Goal: Transaction & Acquisition: Purchase product/service

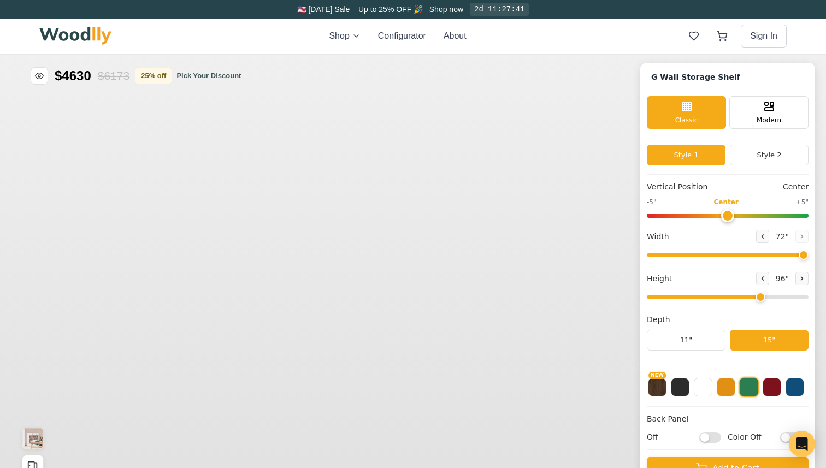
type input "72"
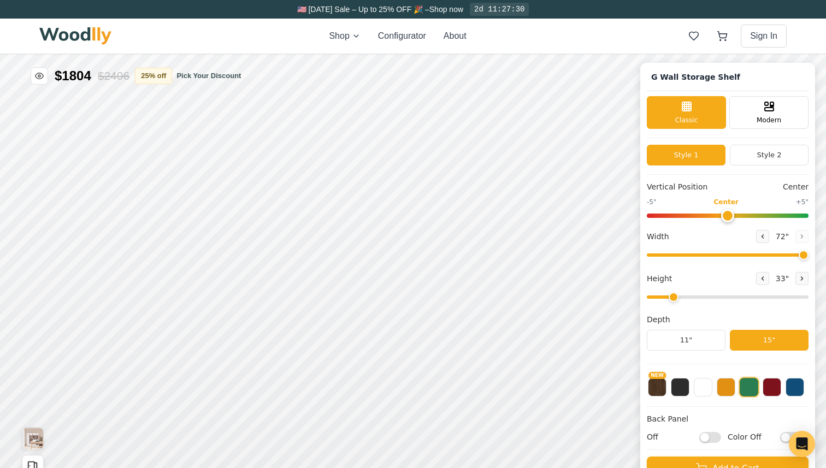
drag, startPoint x: 1320, startPoint y: 81, endPoint x: 1234, endPoint y: 85, distance: 85.9
type input "2"
click at [594, 60] on div "9"" at bounding box center [598, 55] width 8 height 12
drag, startPoint x: 1208, startPoint y: 13, endPoint x: 1132, endPoint y: 16, distance: 76.0
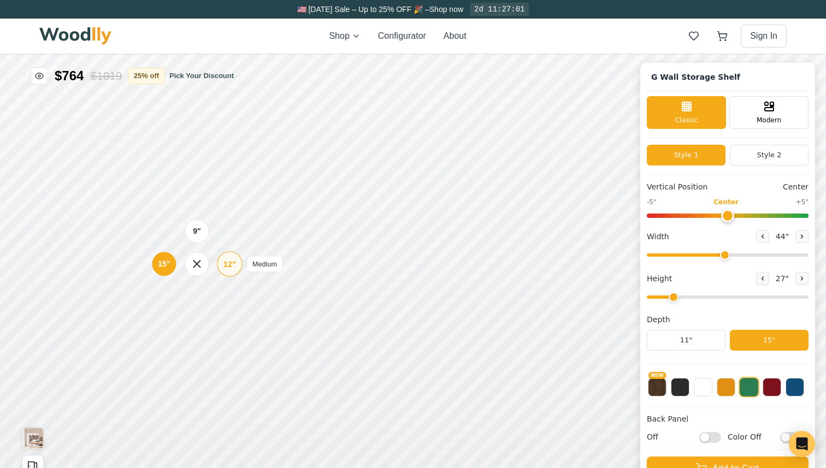
click at [826, 66] on div "12"" at bounding box center [834, 65] width 13 height 12
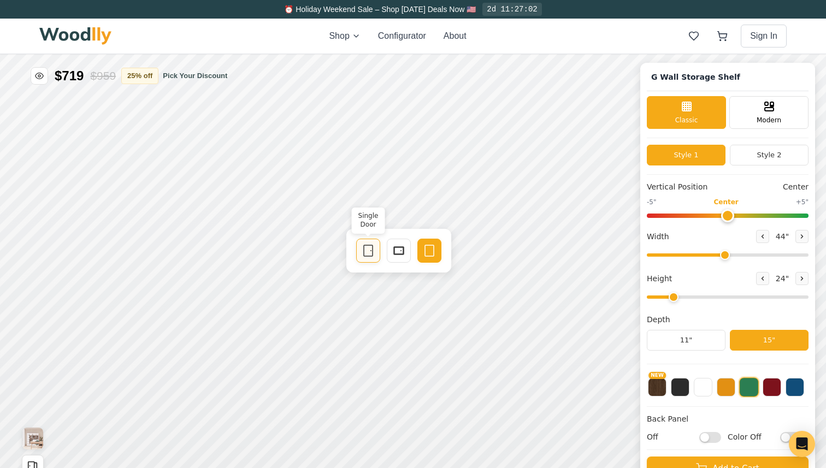
click at [781, 9] on icon at bounding box center [778, 11] width 13 height 13
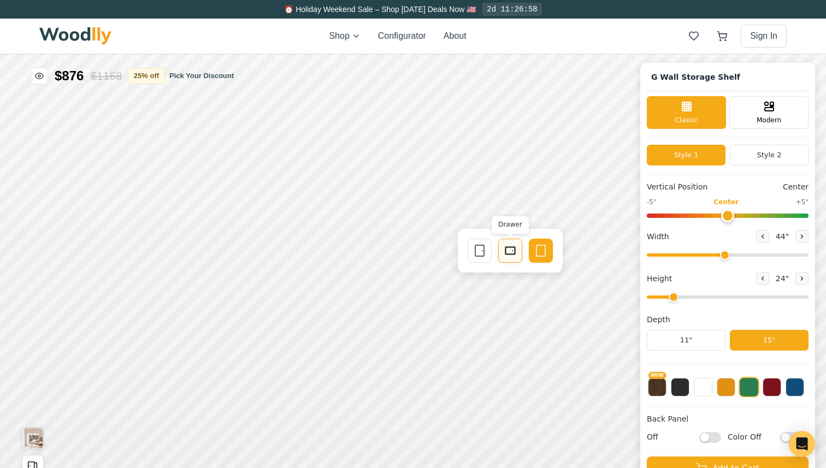
drag, startPoint x: 1135, startPoint y: 17, endPoint x: 1119, endPoint y: 16, distance: 15.3
type input "39"
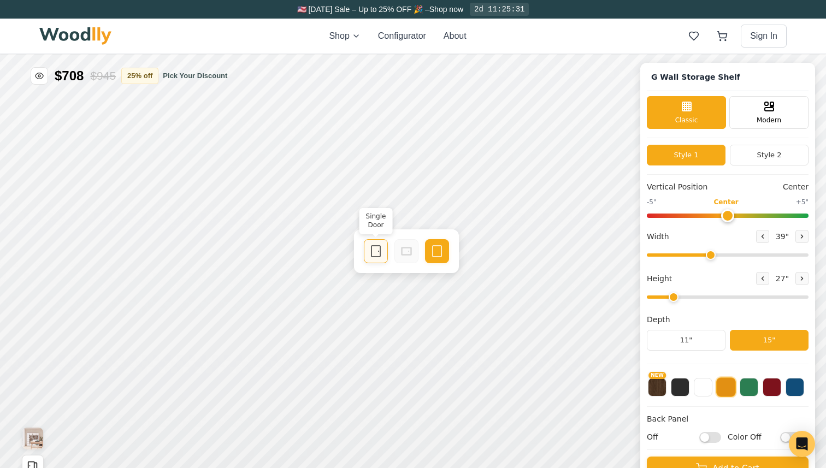
click at [826, 16] on div "Single Door" at bounding box center [837, 14] width 24 height 24
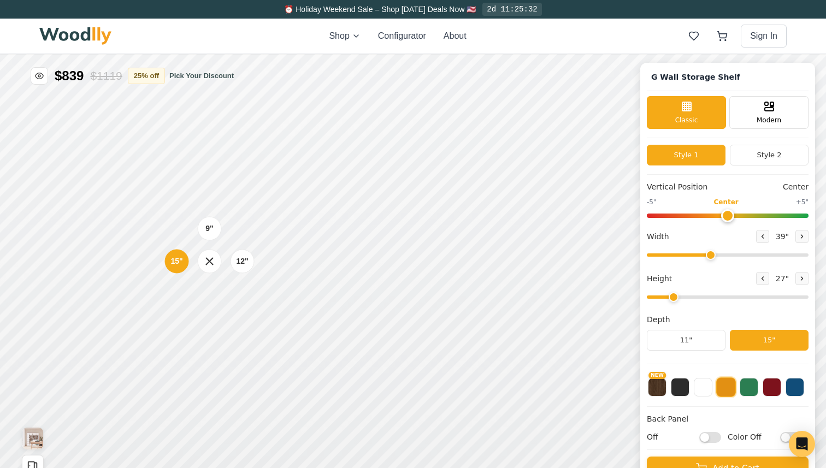
click at [678, 0] on div "9" 12" 15"" at bounding box center [669, 23] width 109 height 109
type input "2"
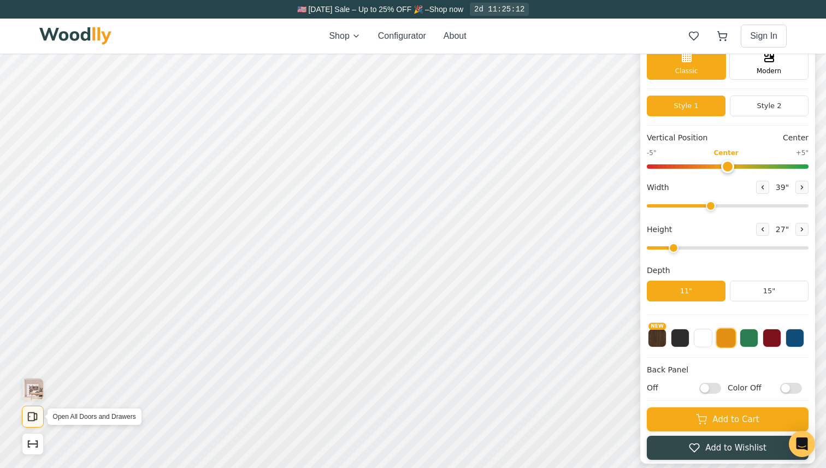
scroll to position [50, 0]
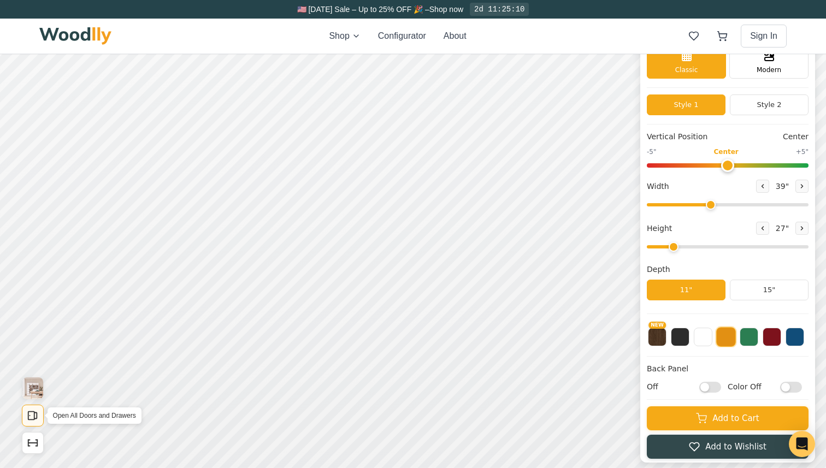
click at [683, 243] on rect "Open All Doors and Drawers" at bounding box center [681, 240] width 6 height 8
click at [682, 243] on rect "Open All Doors and Drawers" at bounding box center [680, 239] width 6 height 8
click at [451, 206] on button "Show Dimensions" at bounding box center [443, 204] width 22 height 22
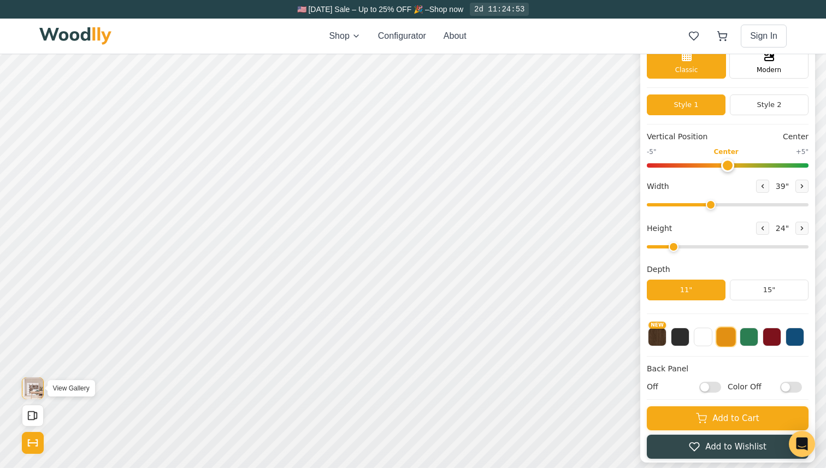
click at [677, 221] on img "View Gallery" at bounding box center [681, 212] width 21 height 22
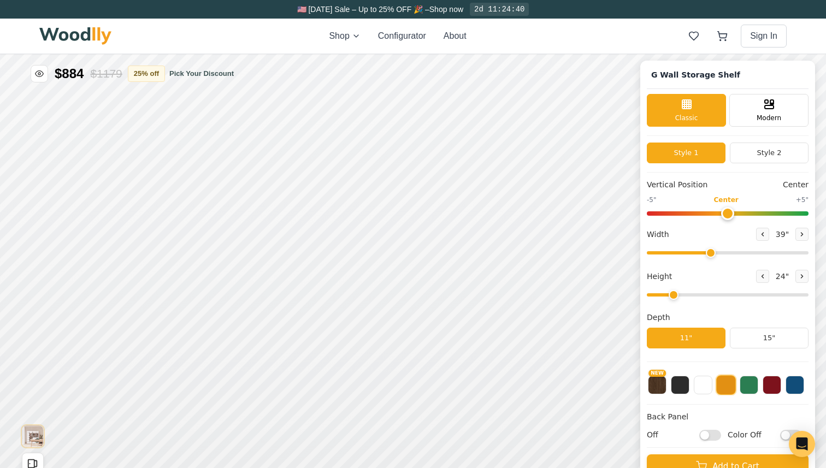
scroll to position [0, 0]
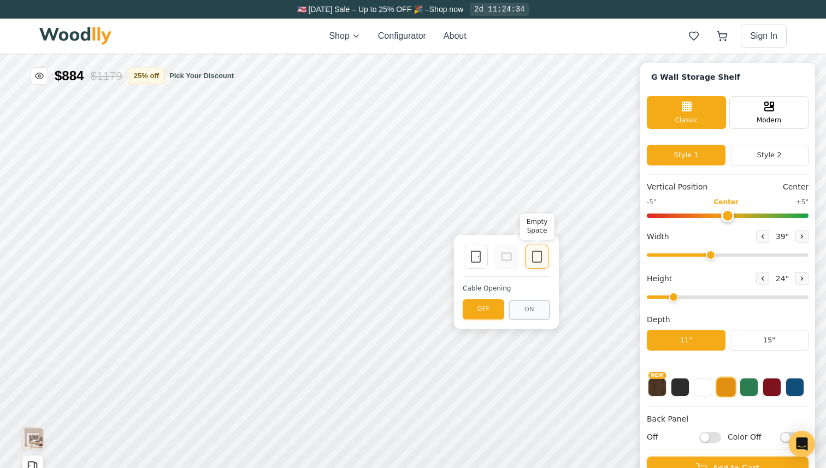
drag, startPoint x: 1038, startPoint y: 39, endPoint x: 1093, endPoint y: 37, distance: 54.2
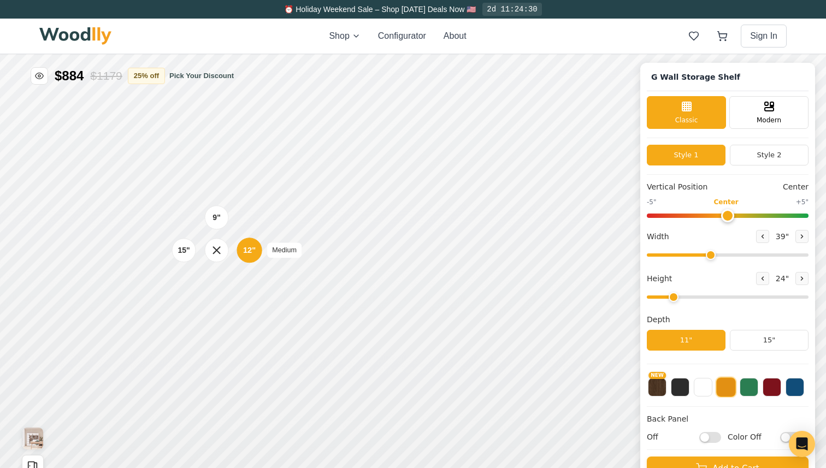
click at [770, 23] on div "12" Medium" at bounding box center [759, 20] width 25 height 25
click at [548, 18] on div "15"" at bounding box center [545, 14] width 13 height 12
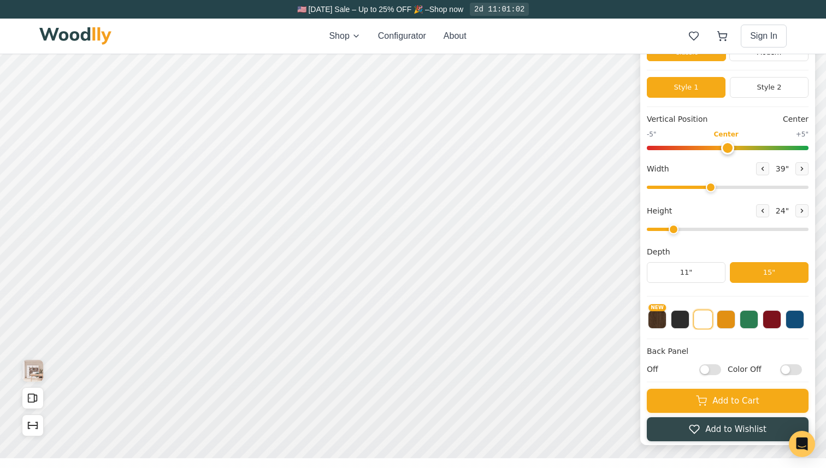
scroll to position [74, 0]
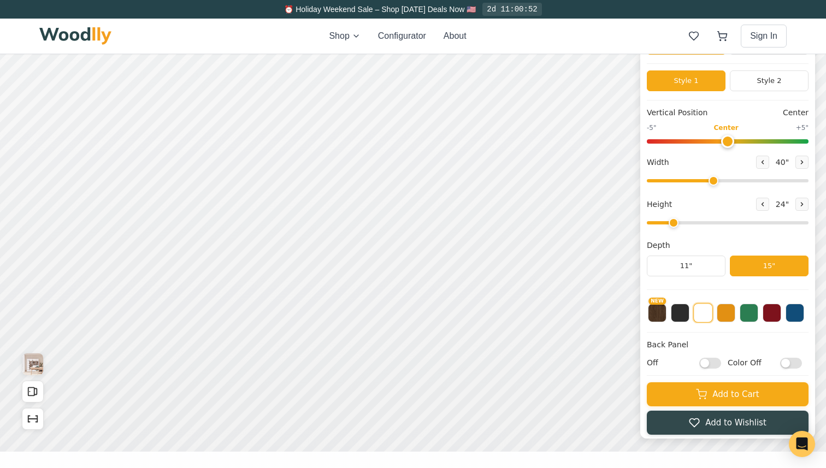
type input "39"
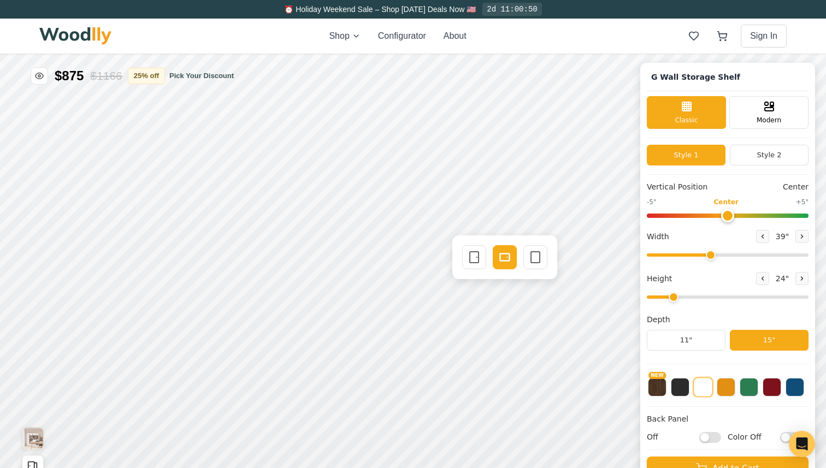
scroll to position [2, 0]
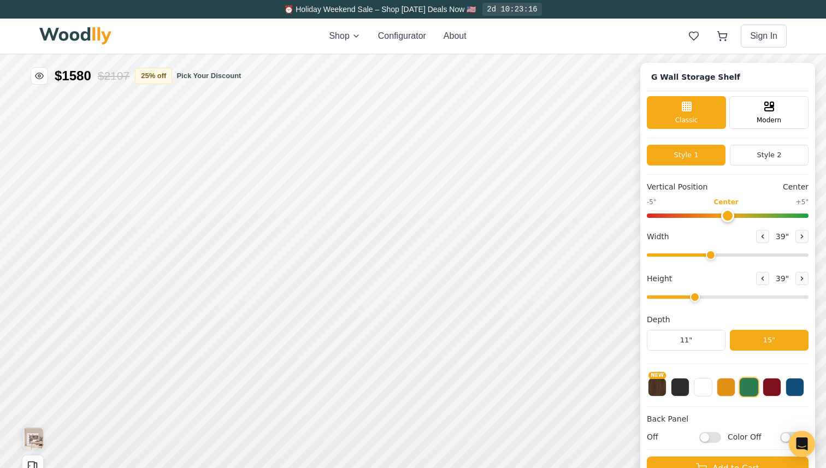
type input "2"
drag, startPoint x: 1082, startPoint y: 60, endPoint x: 1091, endPoint y: 60, distance: 8.7
click at [749, 92] on div "12"" at bounding box center [749, 92] width 13 height 12
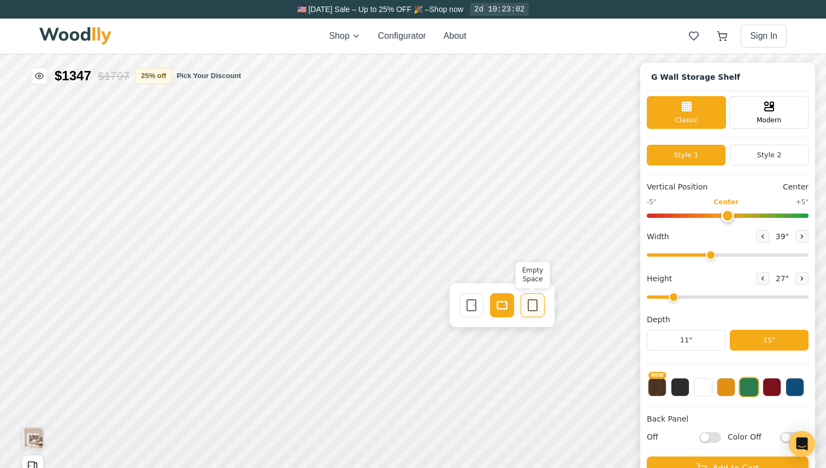
type input "40"
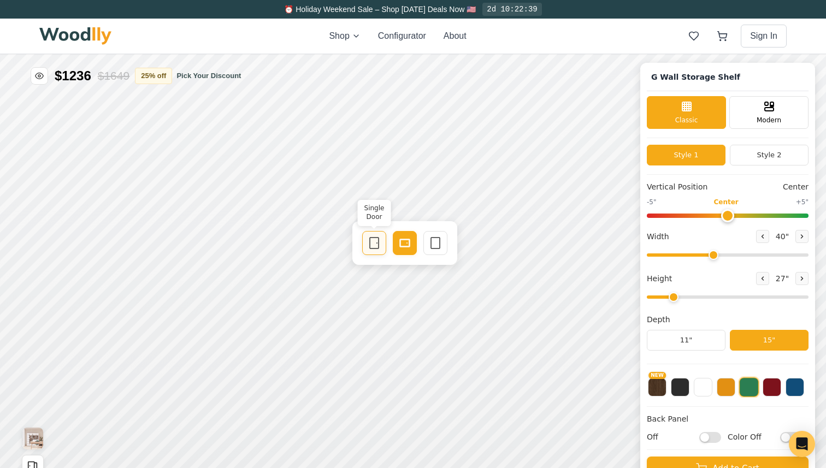
click at [784, 11] on div "Single Door" at bounding box center [785, 4] width 24 height 24
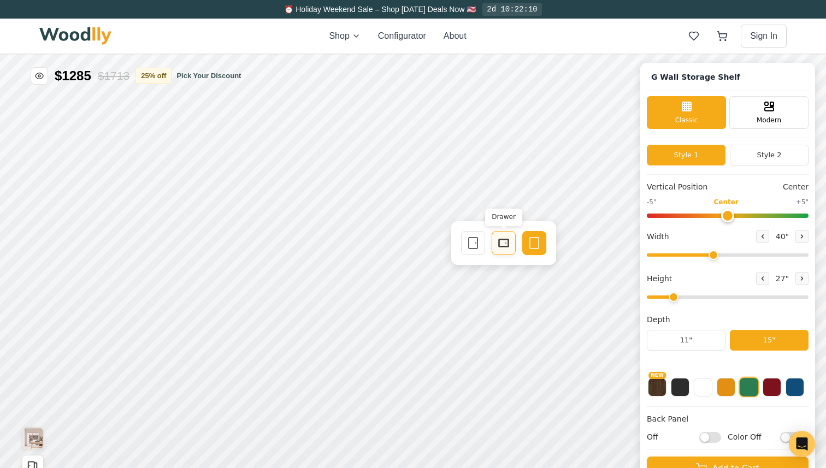
click at [823, 8] on div "Single Door" at bounding box center [835, 7] width 24 height 24
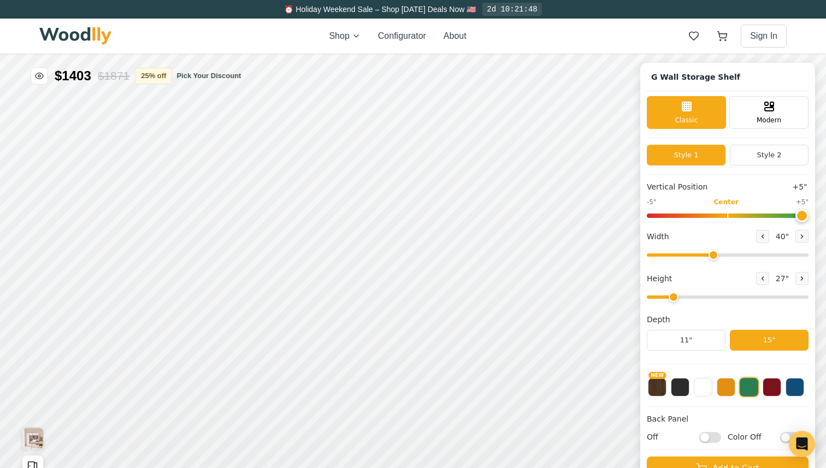
drag, startPoint x: 1089, startPoint y: -18, endPoint x: 1187, endPoint y: -2, distance: 99.2
type input "5"
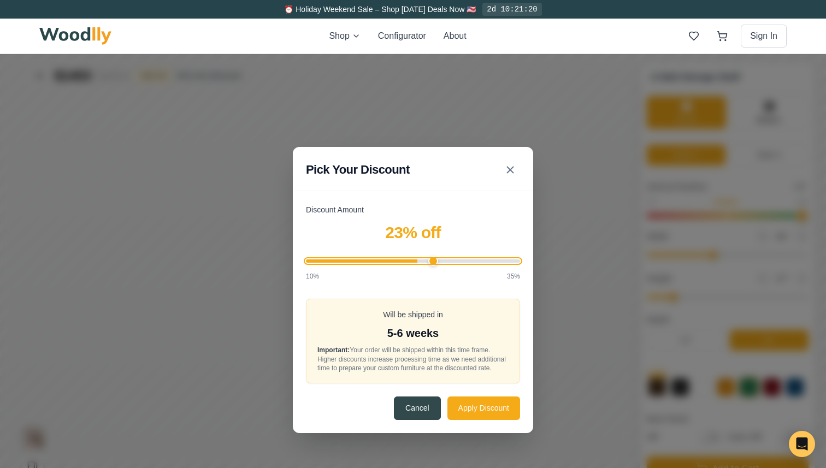
drag, startPoint x: 747, startPoint y: 28, endPoint x: 743, endPoint y: 22, distance: 7.6
click at [792, 23] on input "Discount Amount" at bounding box center [774, 24] width 214 height 3
drag, startPoint x: 695, startPoint y: 35, endPoint x: 766, endPoint y: 38, distance: 71.1
drag, startPoint x: 699, startPoint y: 40, endPoint x: 800, endPoint y: 42, distance: 101.1
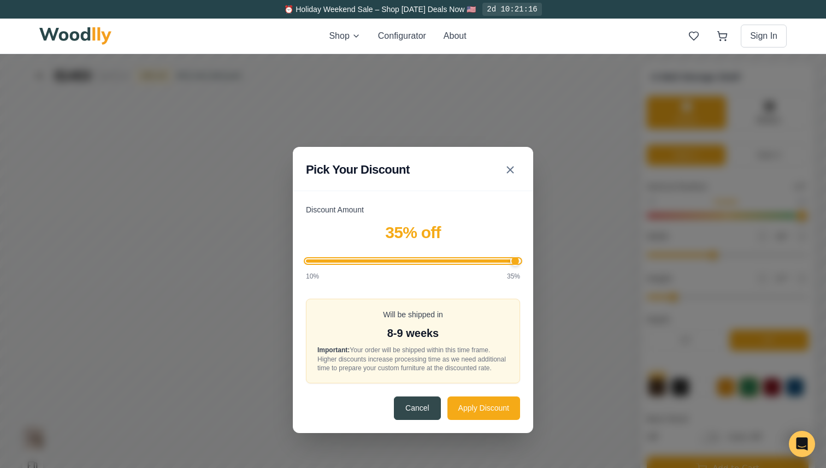
type input "35"
click at [784, 44] on input "Discount Amount" at bounding box center [677, 45] width 214 height 3
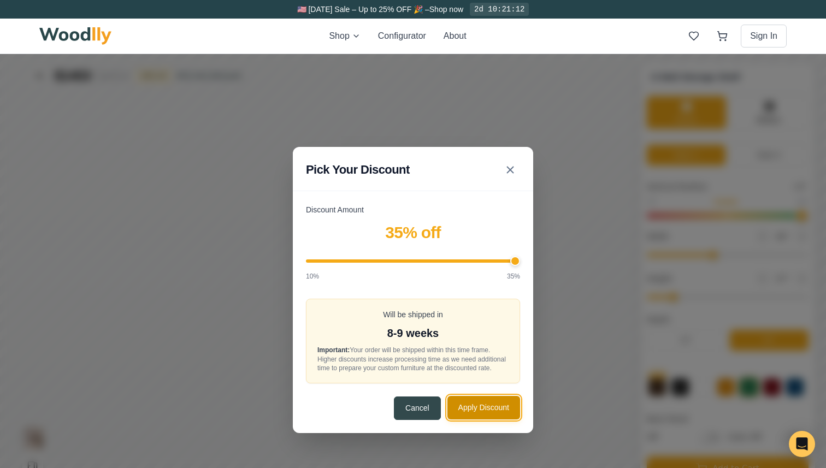
click at [776, 184] on button "Apply Discount" at bounding box center [796, 180] width 73 height 24
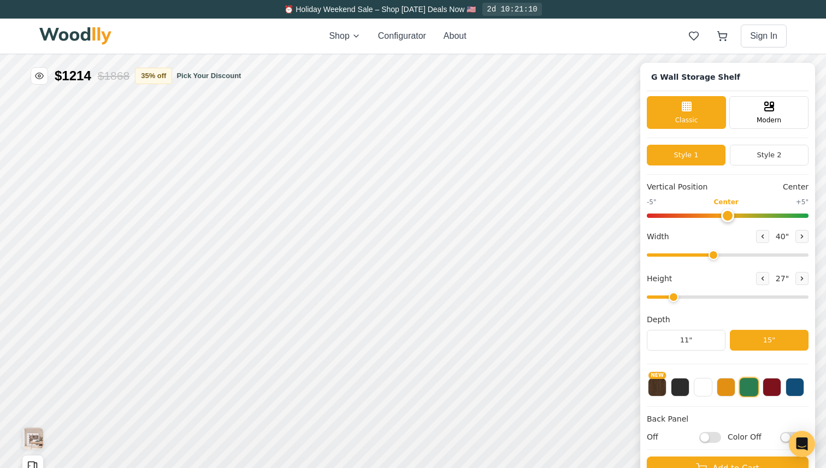
drag, startPoint x: 1358, startPoint y: -1, endPoint x: 1287, endPoint y: 2, distance: 71.6
type input "0"
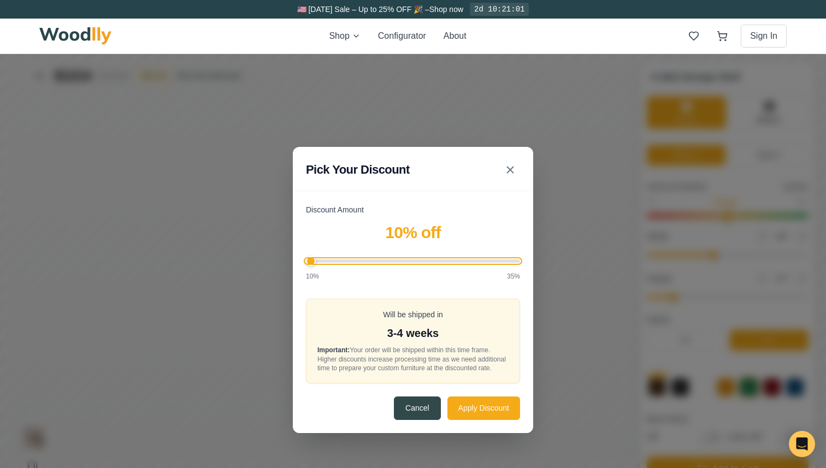
drag, startPoint x: 776, startPoint y: 40, endPoint x: 540, endPoint y: 36, distance: 235.6
type input "10"
click at [680, 203] on div "Discount Amount 10 % off 10% 35% Will be shipped in 3-4 weeks Important: Your o…" at bounding box center [630, 121] width 240 height 229
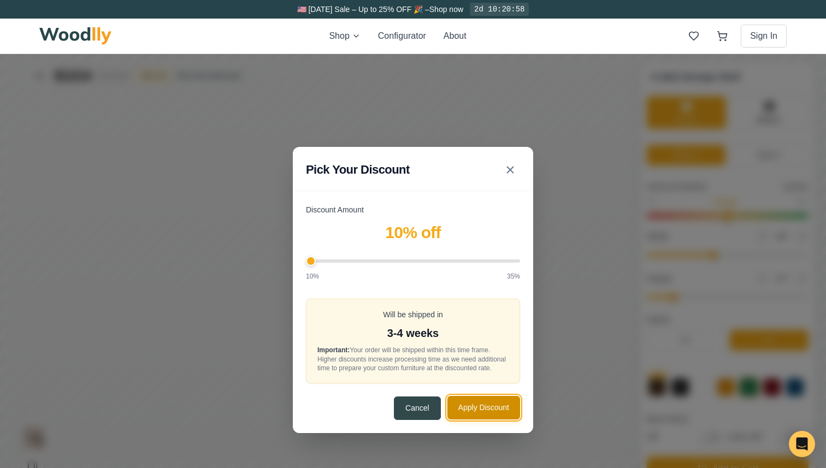
click at [730, 193] on button "Apply Discount" at bounding box center [748, 193] width 73 height 24
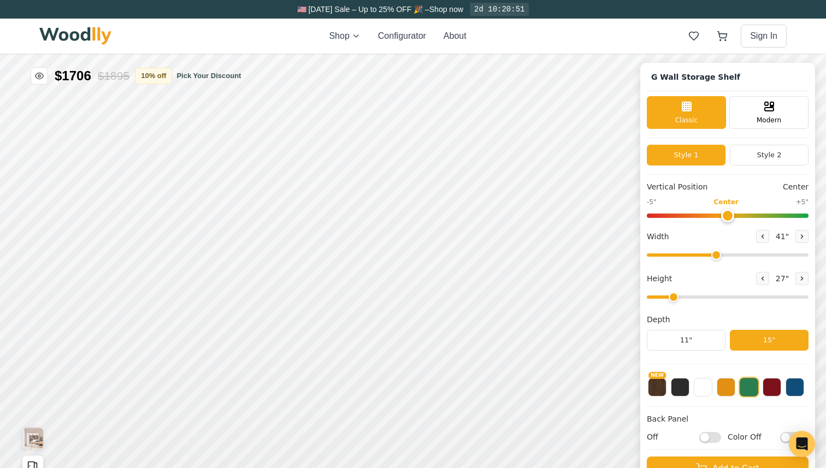
type input "40"
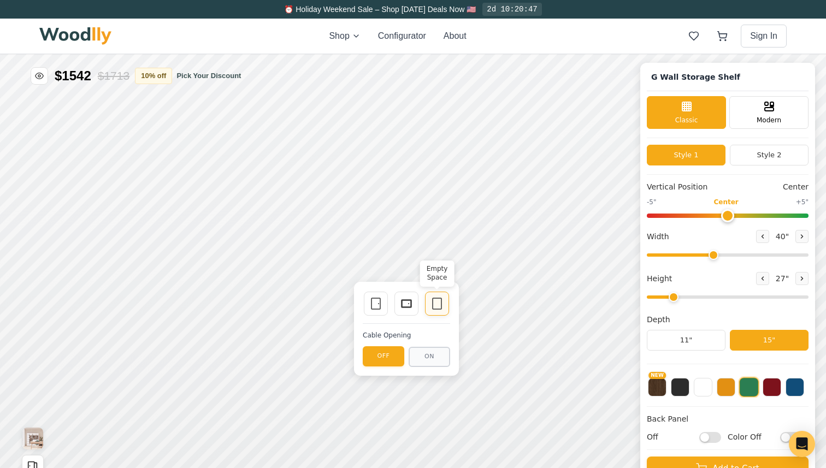
click at [700, 84] on icon at bounding box center [701, 87] width 13 height 13
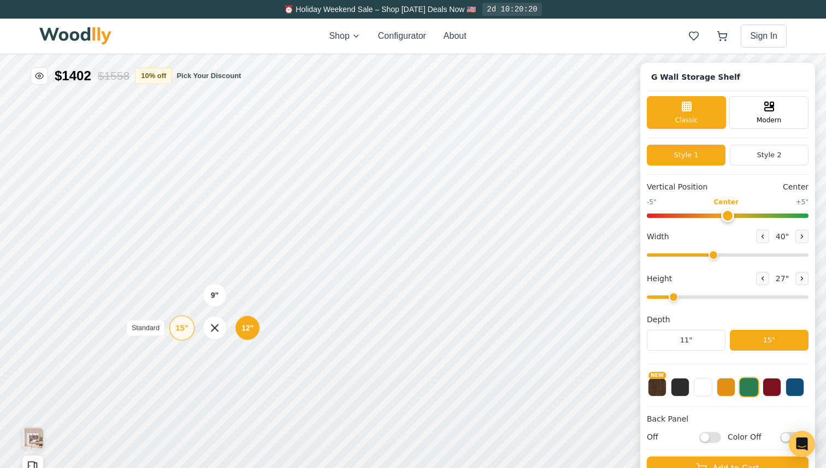
click at [401, 135] on div "15"" at bounding box center [399, 131] width 13 height 12
click at [450, 204] on img "View Gallery" at bounding box center [443, 200] width 21 height 22
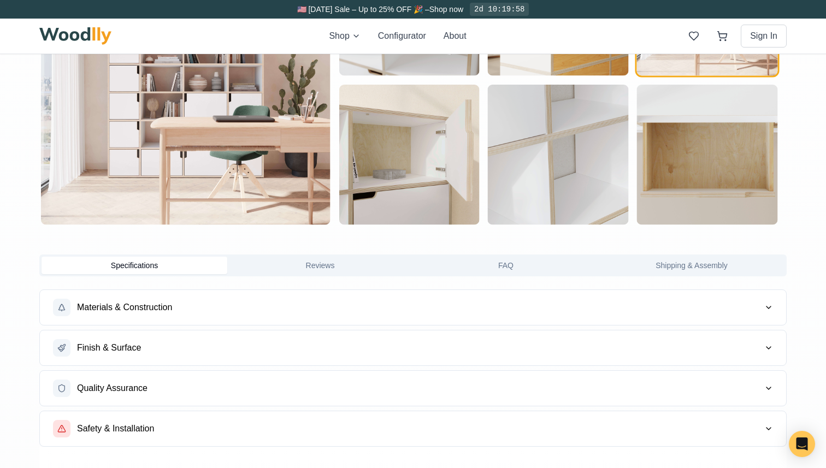
scroll to position [842, 0]
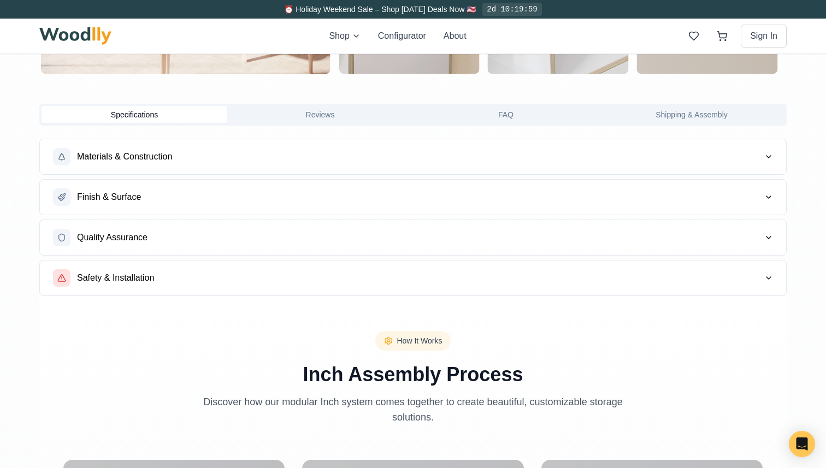
click at [359, 106] on button "Reviews" at bounding box center [320, 114] width 186 height 17
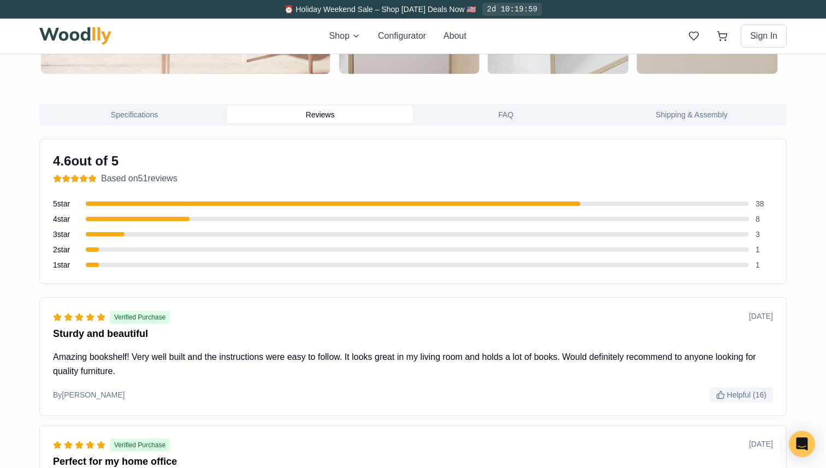
click at [358, 111] on button "Reviews" at bounding box center [320, 114] width 186 height 17
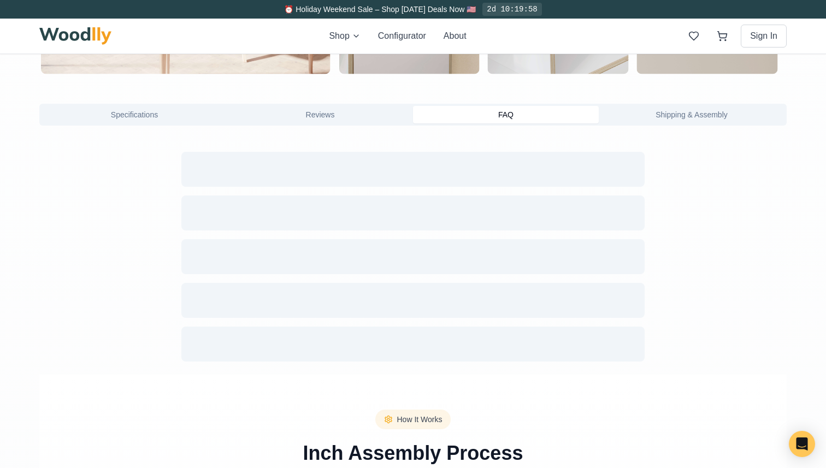
click at [444, 108] on button "FAQ" at bounding box center [506, 114] width 186 height 17
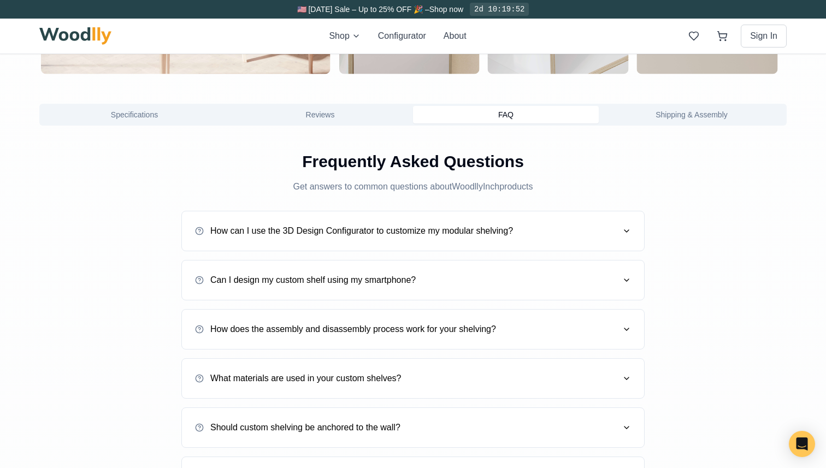
click at [346, 119] on button "Reviews" at bounding box center [320, 114] width 186 height 17
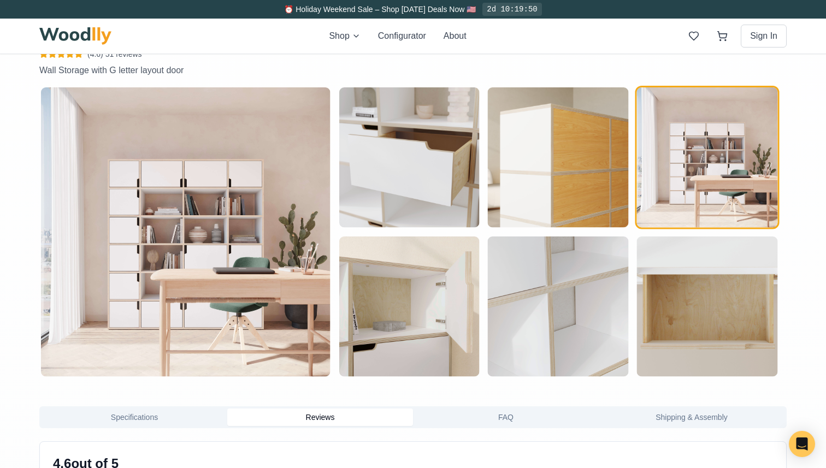
scroll to position [0, 0]
